Goal: Task Accomplishment & Management: Manage account settings

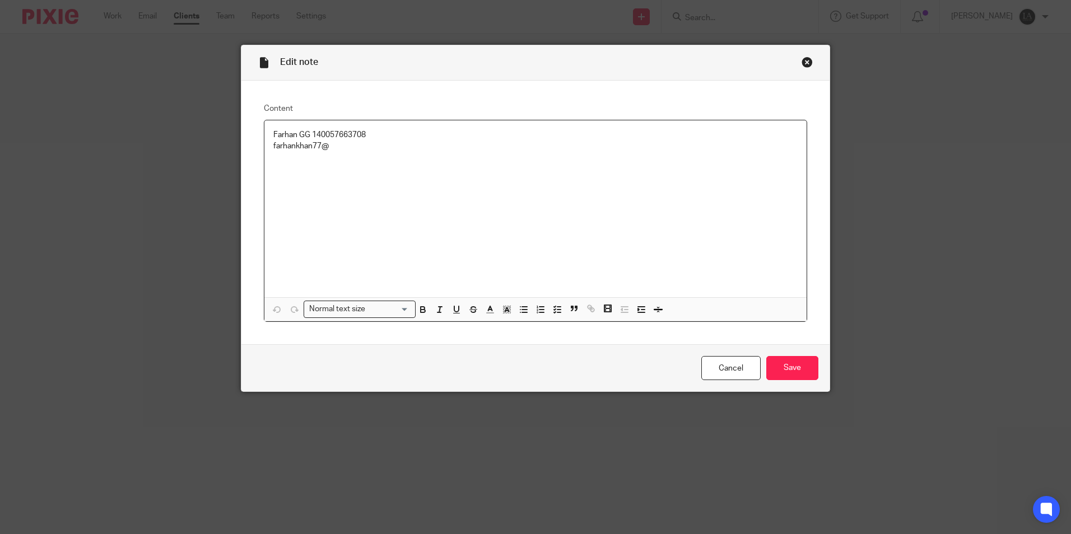
click at [774, 375] on input "Save" at bounding box center [792, 368] width 52 height 24
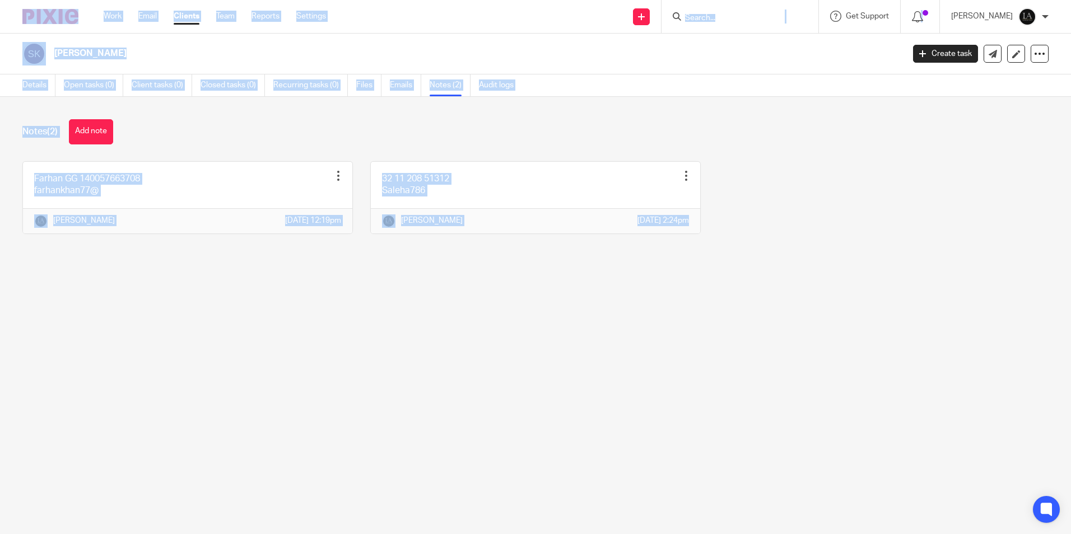
drag, startPoint x: 653, startPoint y: 307, endPoint x: 11, endPoint y: 10, distance: 707.5
click at [11, 10] on body "Work Email Clients Team Reports Settings Work Email Clients Team Reports Settin…" at bounding box center [535, 267] width 1071 height 534
click at [139, 34] on div "[PERSON_NAME] Create task Update from Companies House Export data Merge Archive…" at bounding box center [535, 54] width 1071 height 41
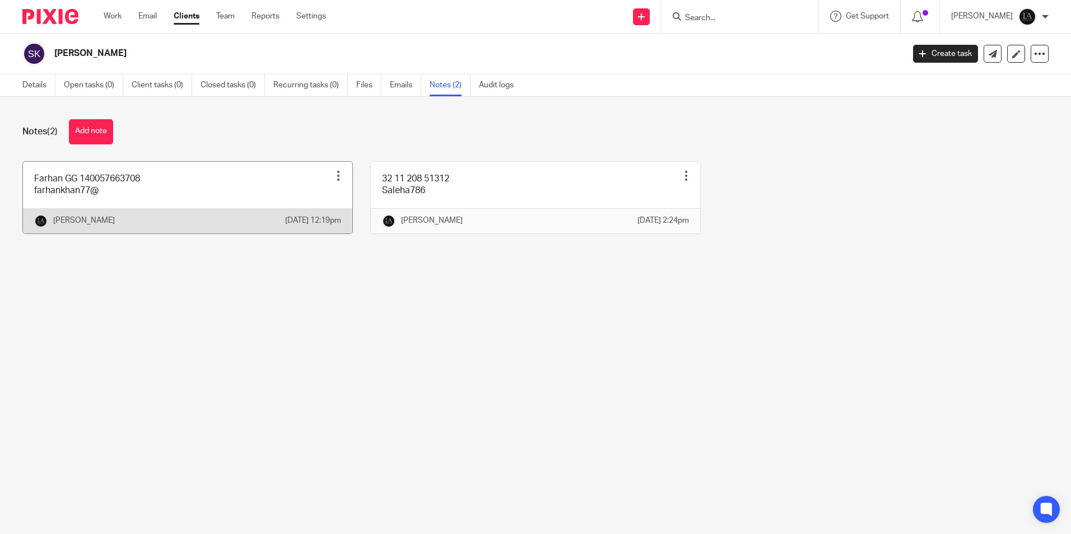
click at [249, 201] on link at bounding box center [187, 198] width 329 height 72
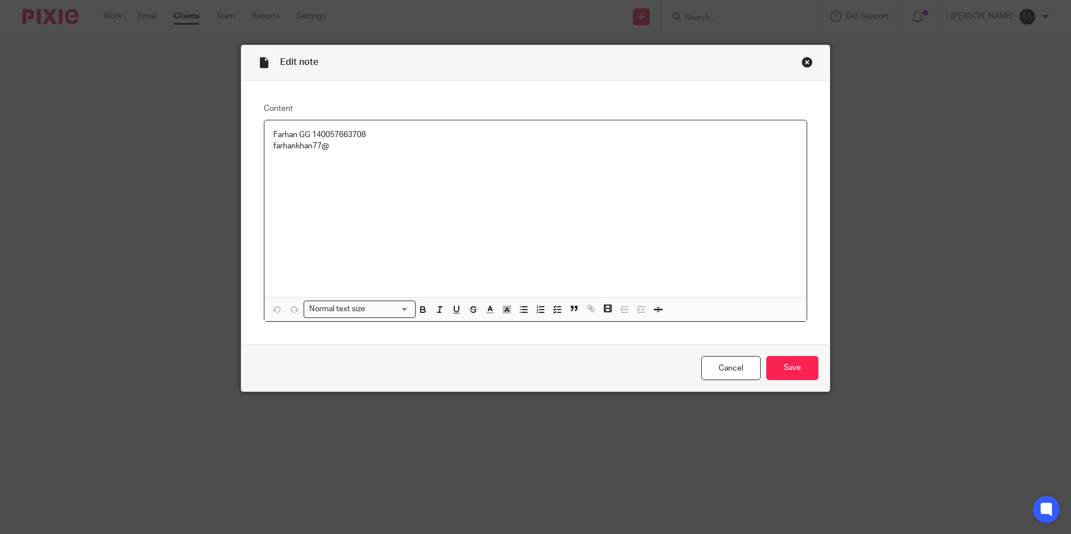
click at [343, 137] on p "Farhan GG 140057663708" at bounding box center [535, 134] width 524 height 11
copy p "140057663708"
click at [273, 151] on p "farhankhan77@" at bounding box center [535, 146] width 524 height 11
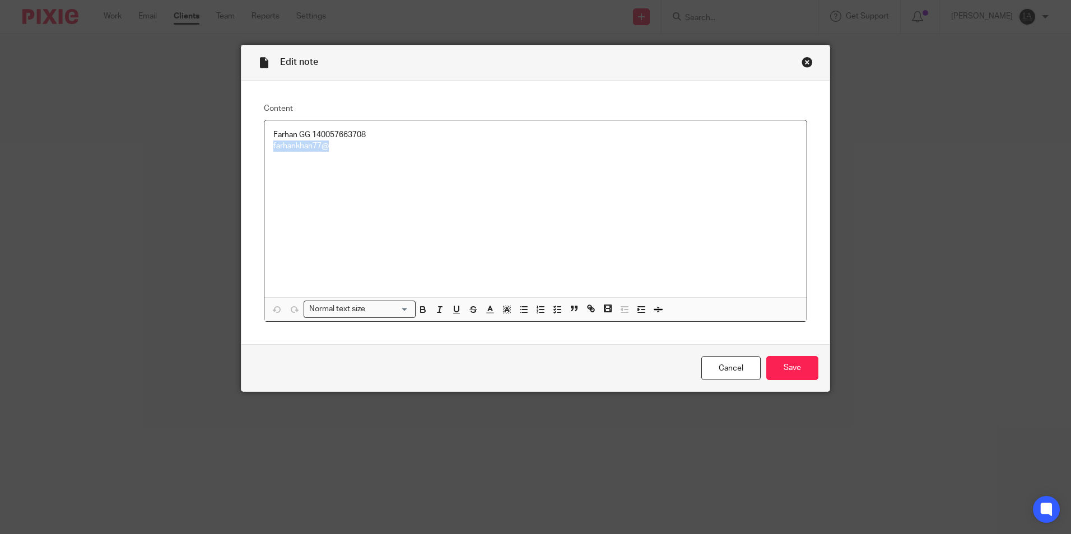
click at [273, 151] on p "farhankhan77@" at bounding box center [535, 146] width 524 height 11
copy p "farhankhan77@"
